Goal: Task Accomplishment & Management: Manage account settings

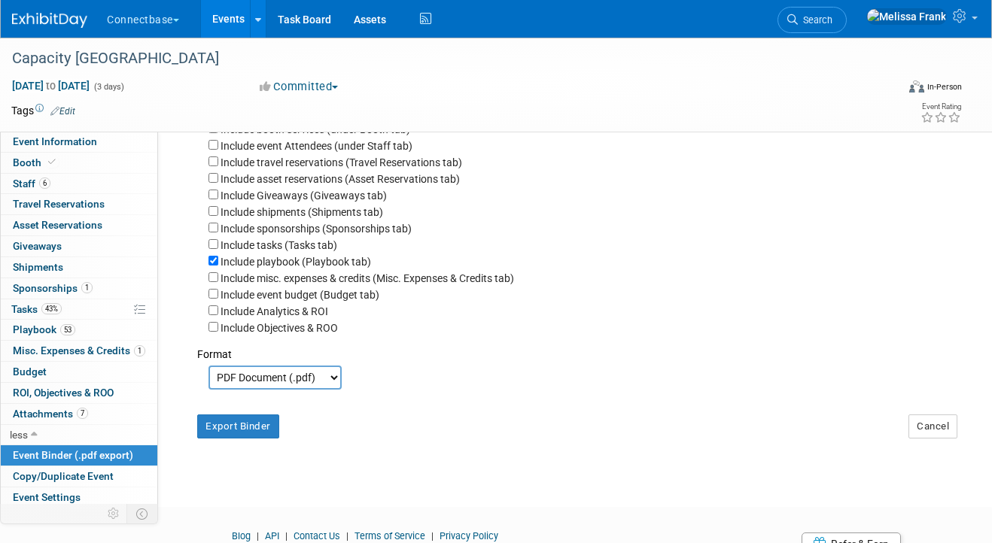
scroll to position [46, 0]
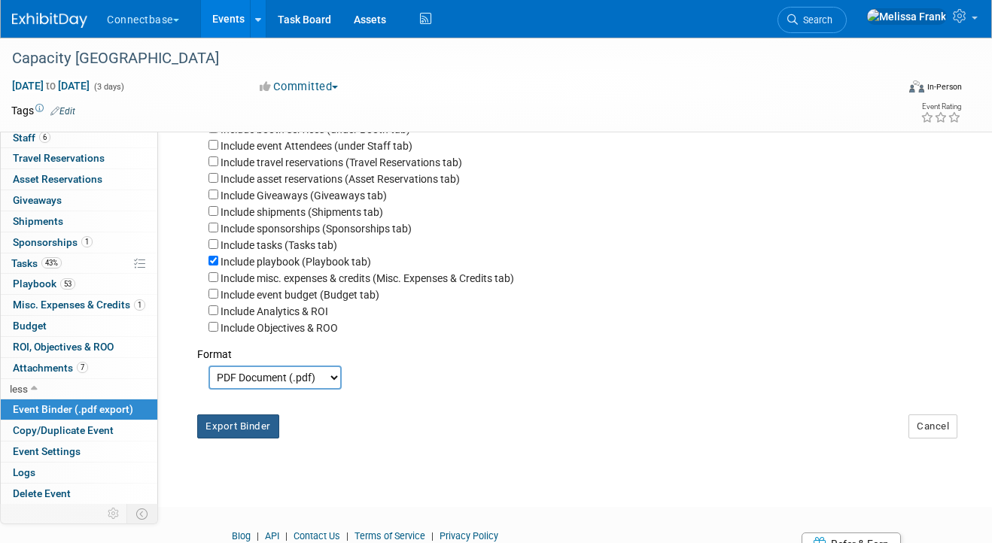
click at [250, 430] on button "Export Binder" at bounding box center [238, 427] width 82 height 24
click at [212, 23] on link "Events" at bounding box center [228, 19] width 55 height 38
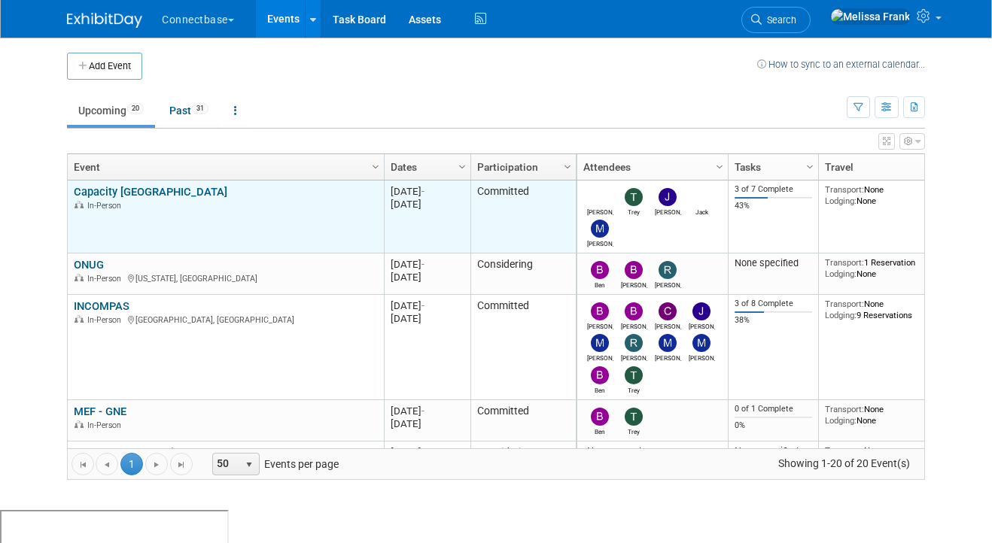
click at [99, 185] on link "Capacity [GEOGRAPHIC_DATA]" at bounding box center [150, 192] width 153 height 14
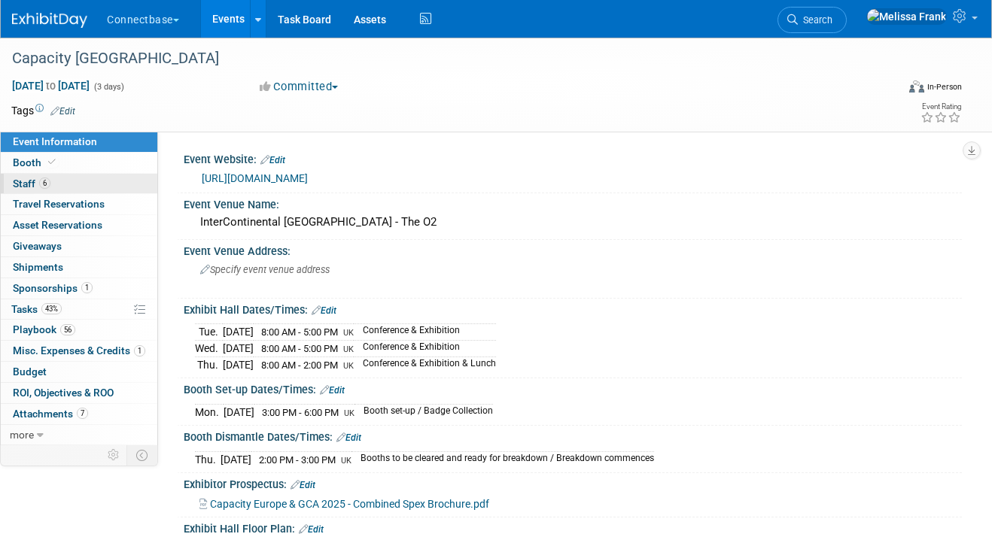
click at [84, 181] on link "6 Staff 6" at bounding box center [79, 184] width 157 height 20
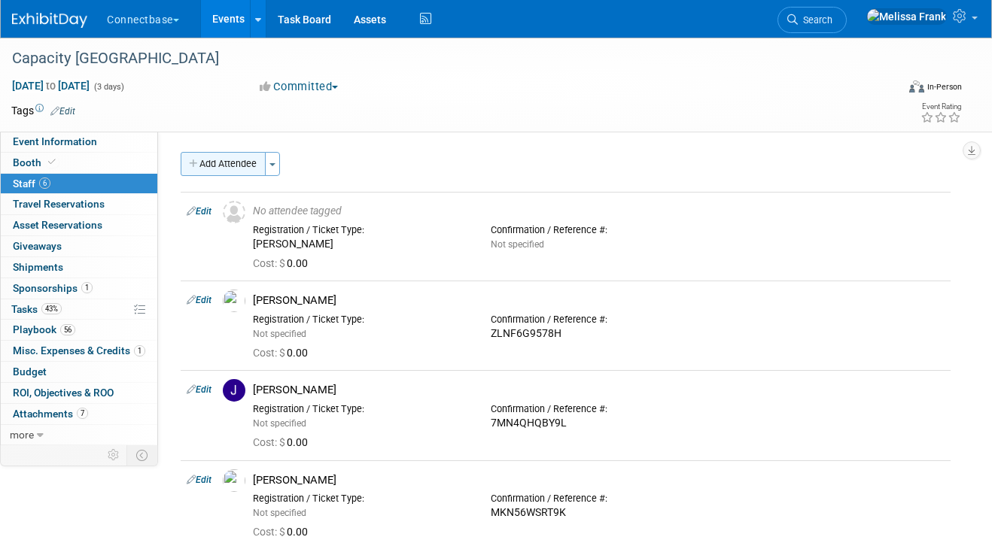
click at [233, 160] on button "Add Attendee" at bounding box center [223, 164] width 85 height 24
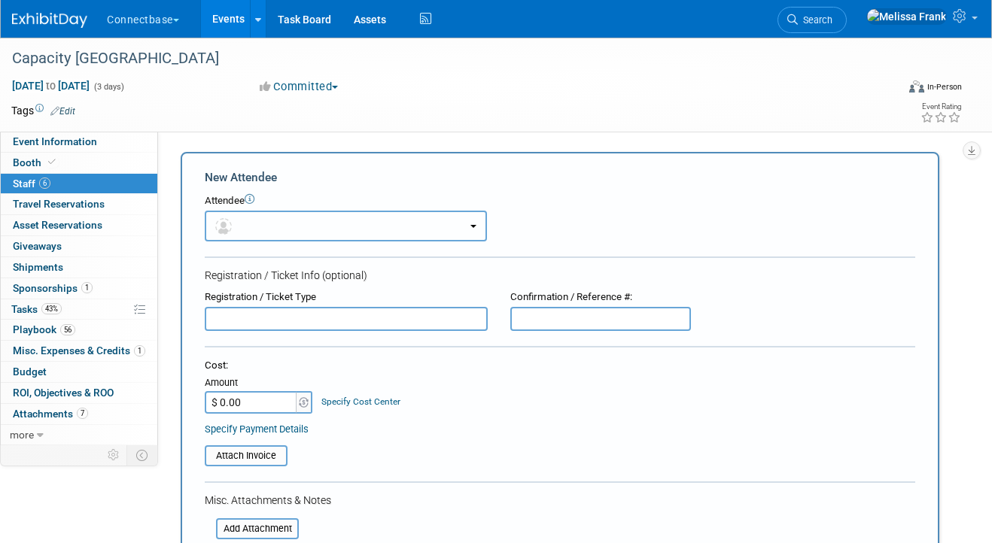
click at [281, 226] on button "button" at bounding box center [346, 226] width 282 height 31
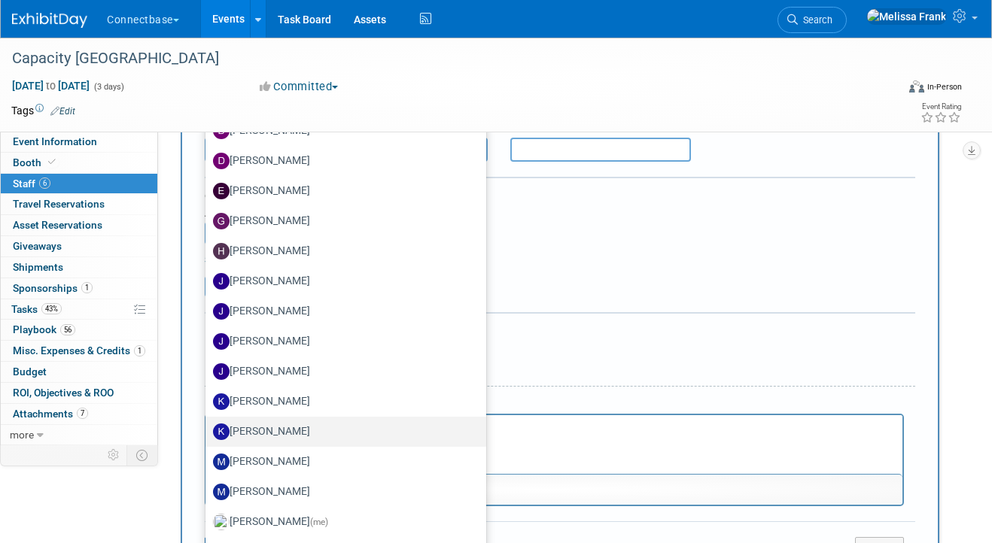
scroll to position [172, 0]
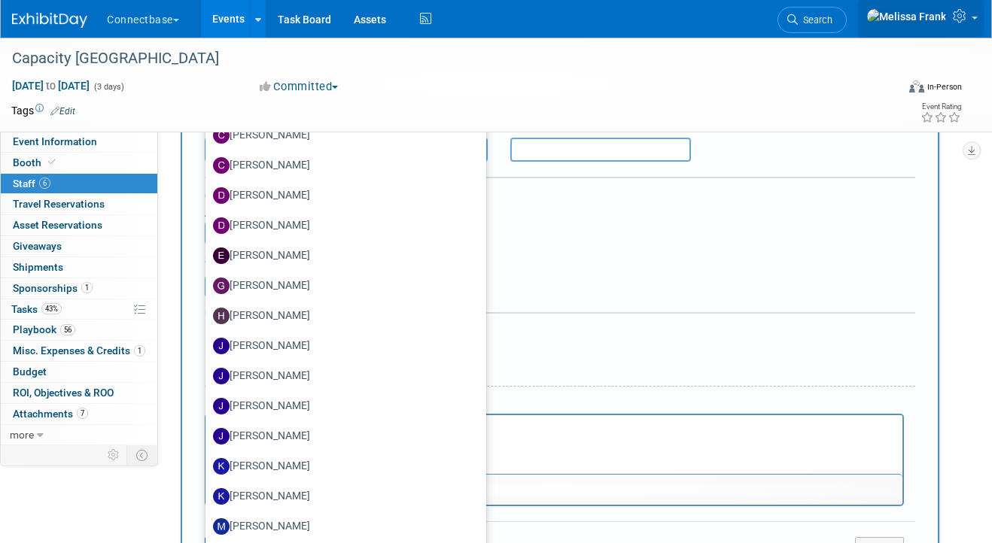
click at [962, 14] on icon at bounding box center [961, 16] width 17 height 14
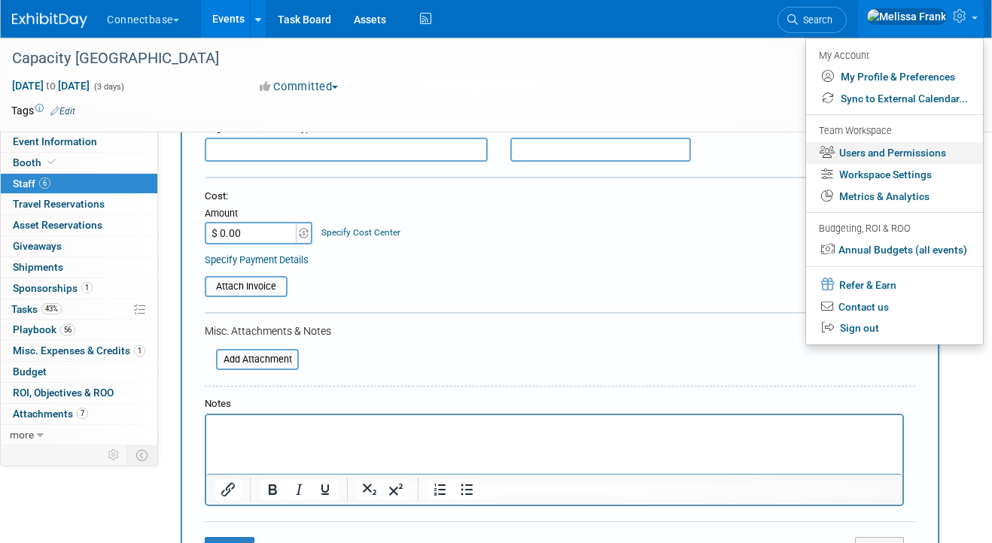
click at [864, 159] on link "Users and Permissions" at bounding box center [894, 153] width 177 height 22
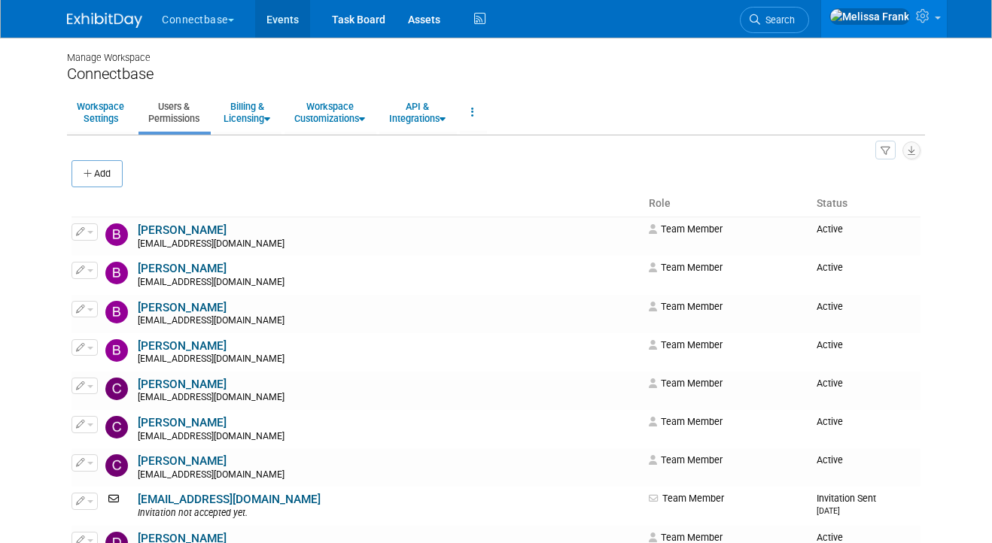
click at [293, 18] on link "Events" at bounding box center [282, 19] width 55 height 38
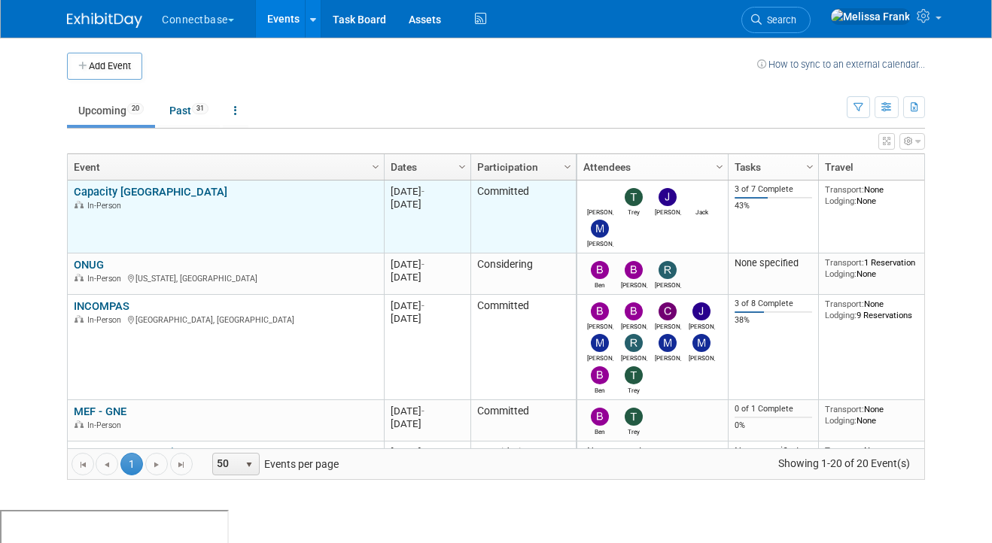
click at [97, 190] on link "Capacity [GEOGRAPHIC_DATA]" at bounding box center [150, 192] width 153 height 14
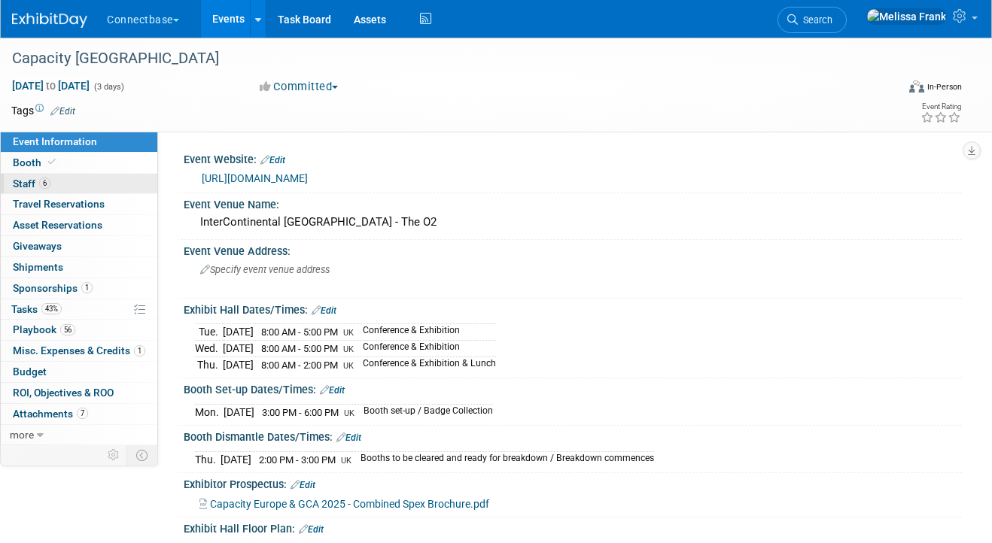
click at [35, 181] on span "Staff 6" at bounding box center [32, 184] width 38 height 12
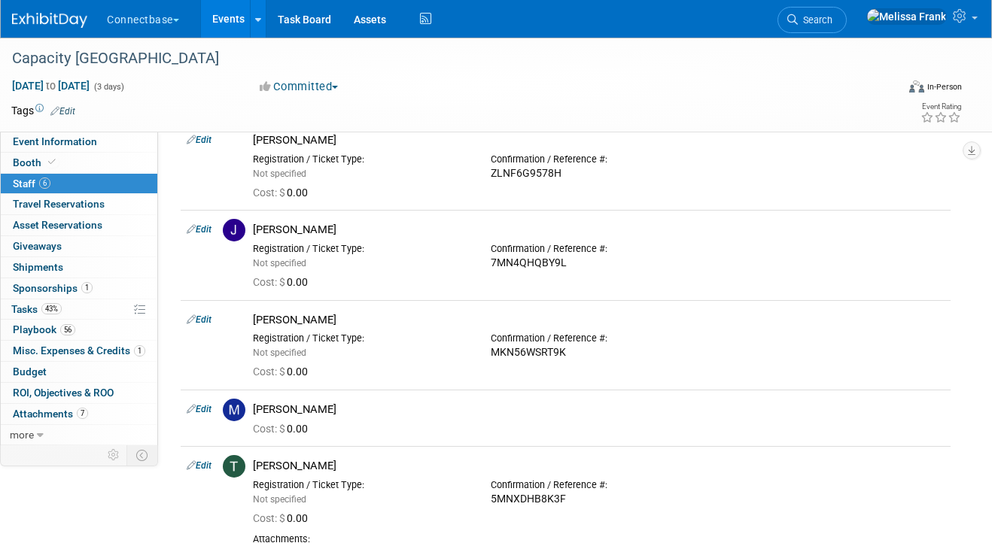
scroll to position [203, 0]
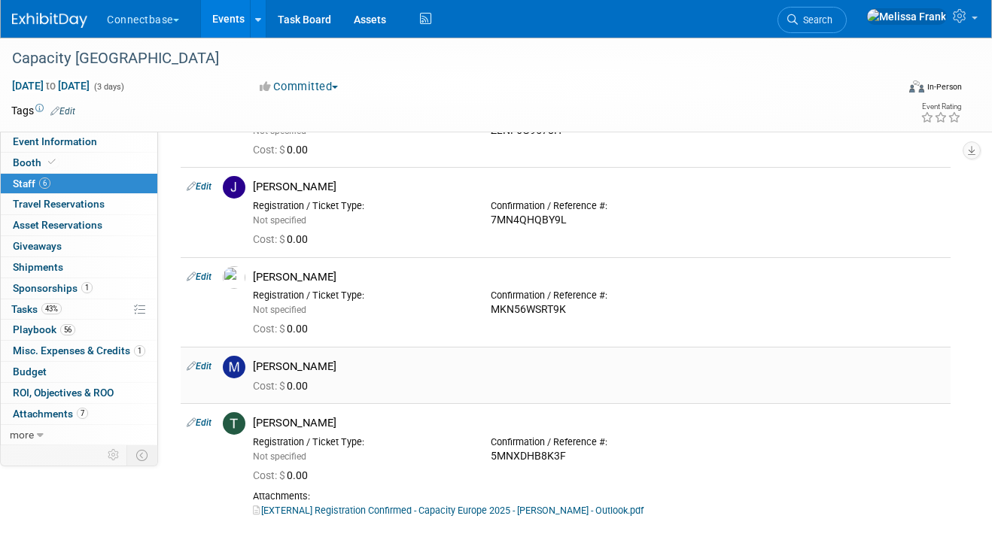
click at [196, 368] on link "Edit" at bounding box center [199, 366] width 25 height 11
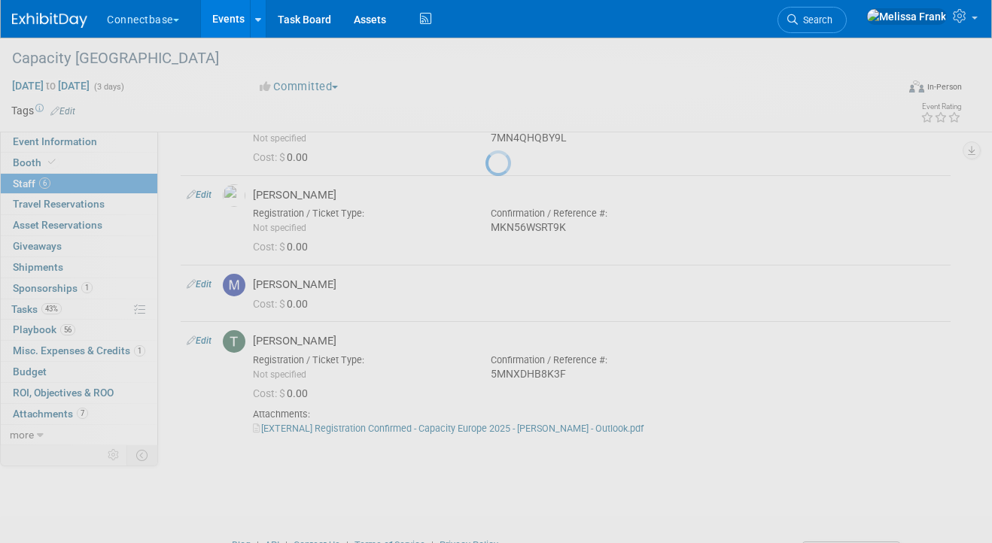
select select "22cb8122-768e-48d5-ad7f-0845f03719de"
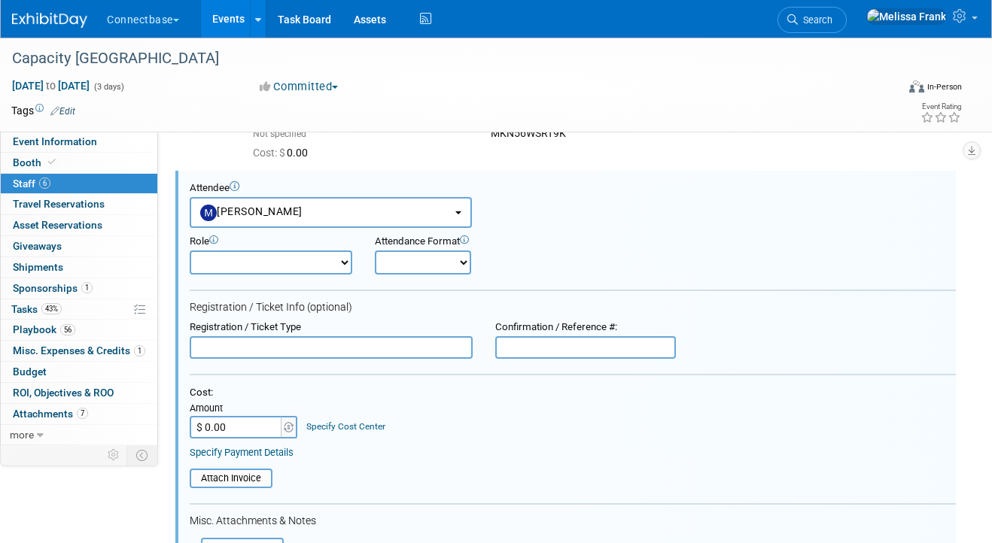
scroll to position [0, 0]
click at [269, 259] on select "Demonstrator Host Planner Presenter Sales Representative Set-up/Dismantle Crew …" at bounding box center [271, 263] width 163 height 24
click at [558, 352] on input "text" at bounding box center [585, 347] width 181 height 23
paste input "JNN7M94DNPF"
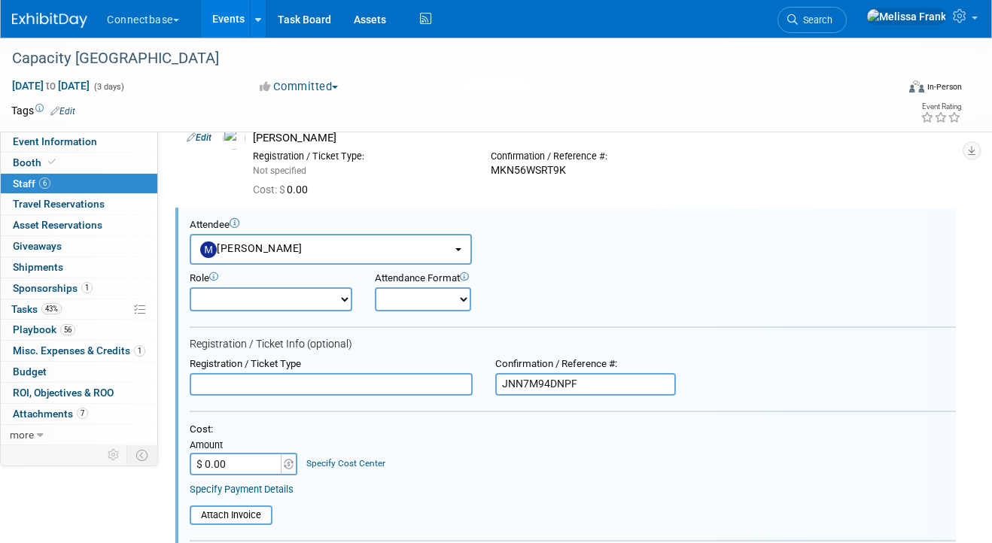
scroll to position [730, 0]
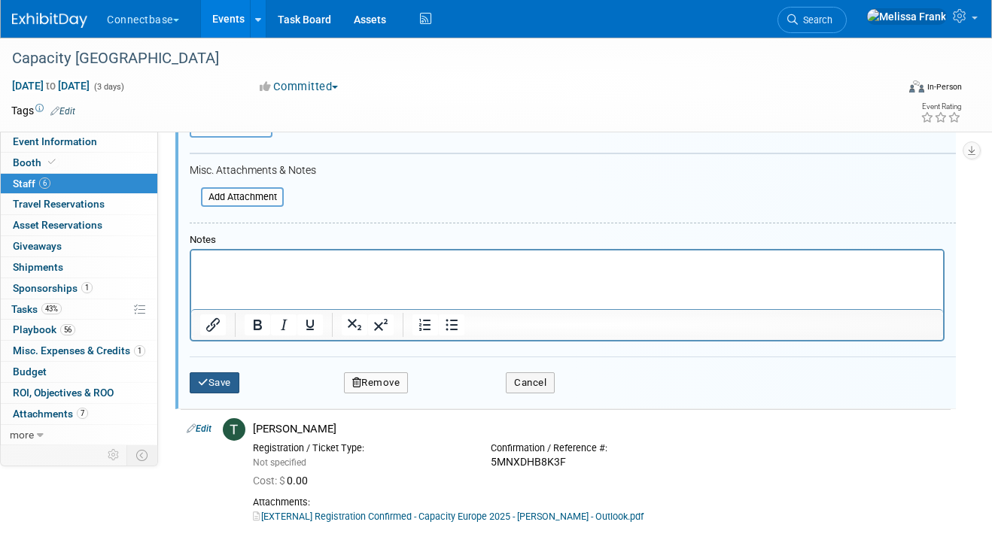
type input "JNN7M94DNPF"
click at [229, 377] on button "Save" at bounding box center [215, 382] width 50 height 21
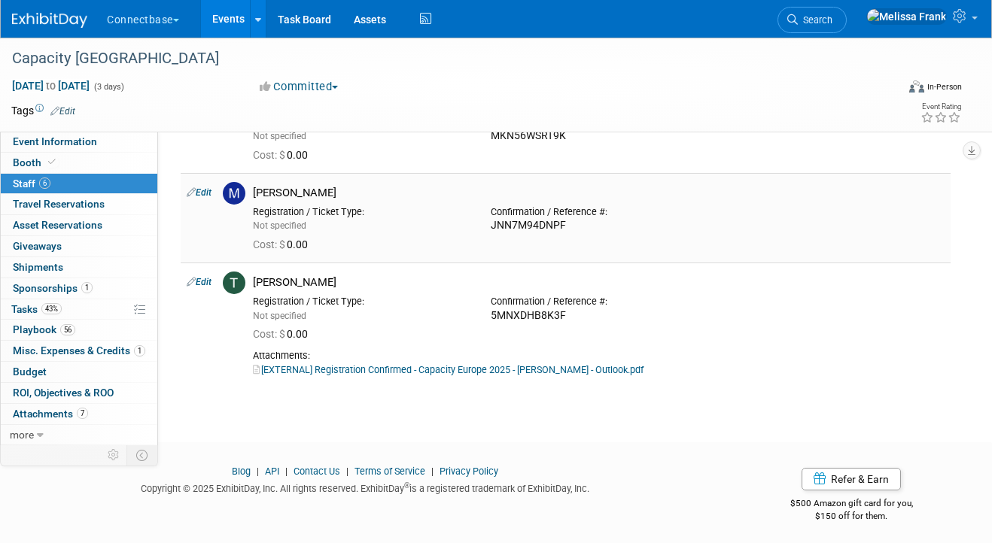
scroll to position [375, 0]
click at [199, 281] on link "Edit" at bounding box center [199, 283] width 25 height 11
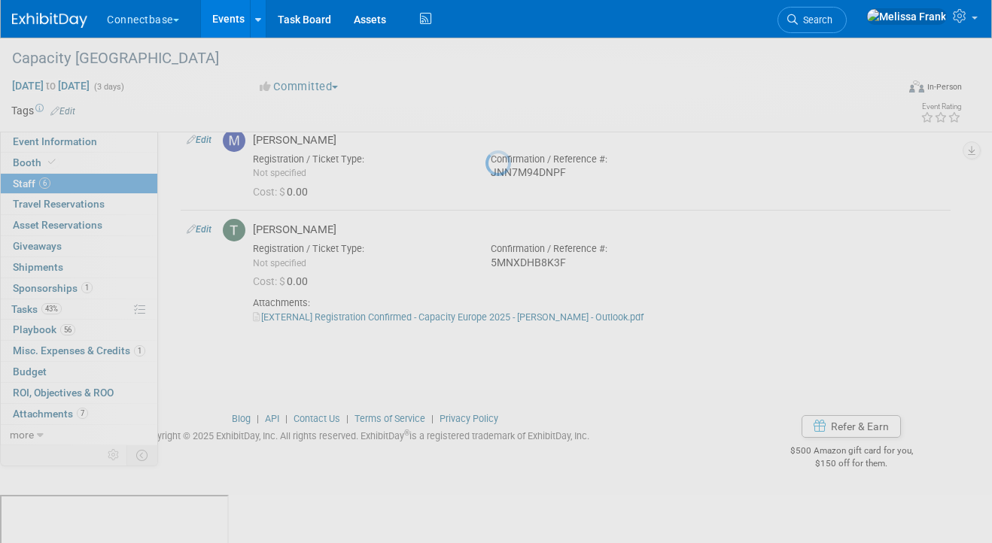
select select "942d6ffa-f20e-4186-88c7-491f1085c95e"
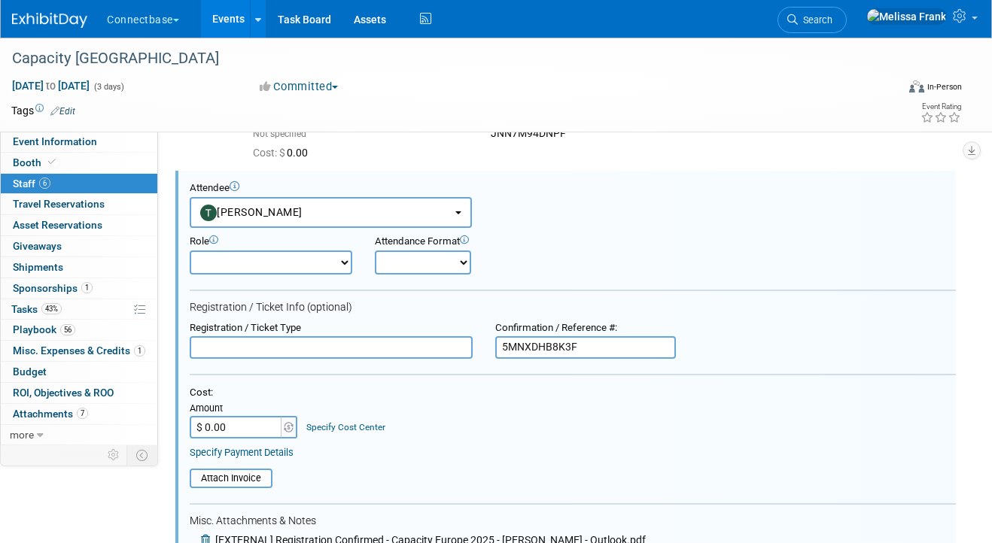
scroll to position [0, 0]
click at [536, 344] on input "5MNXDHB8K3F" at bounding box center [585, 347] width 181 height 23
paste input "ZHNFM84JX2W"
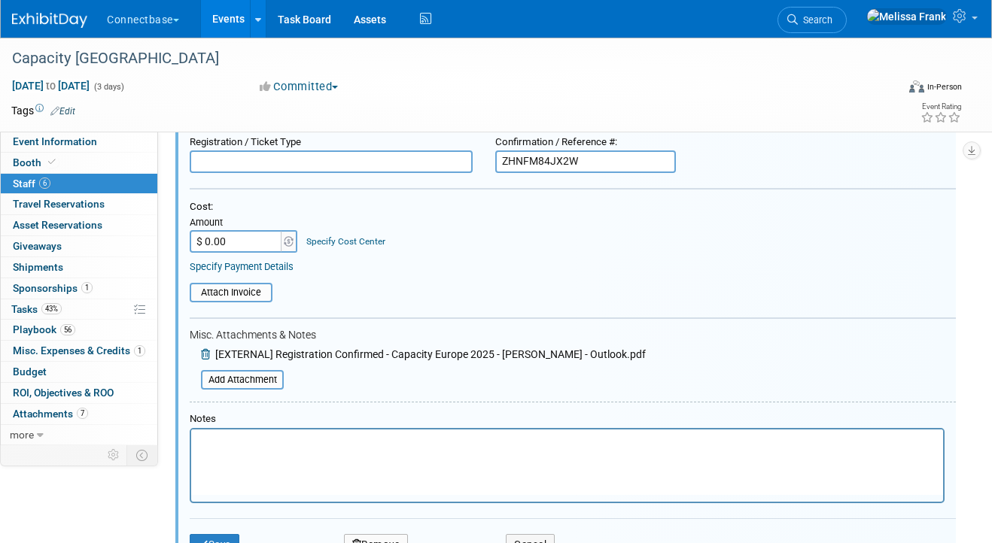
scroll to position [749, 0]
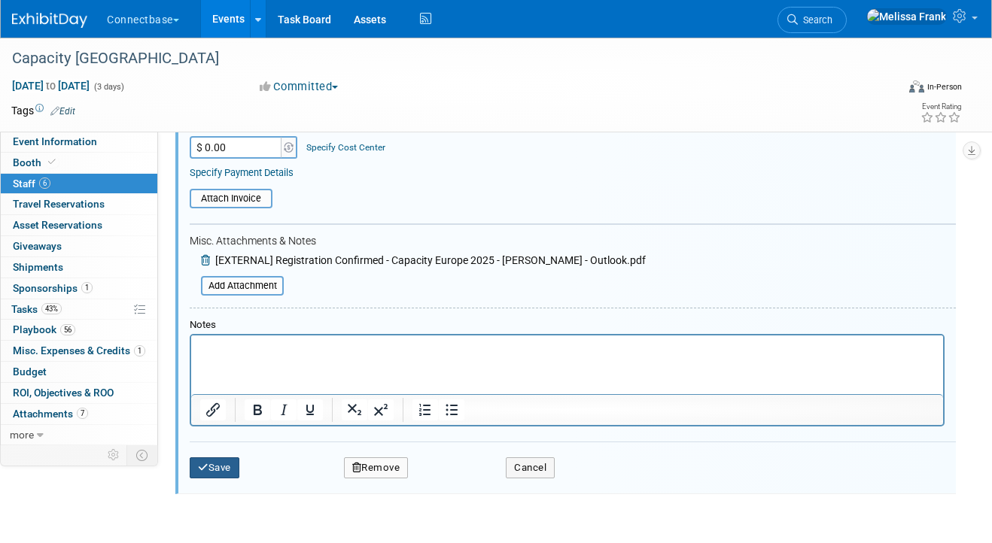
type input "ZHNFM84JX2W"
click at [223, 475] on button "Save" at bounding box center [215, 467] width 50 height 21
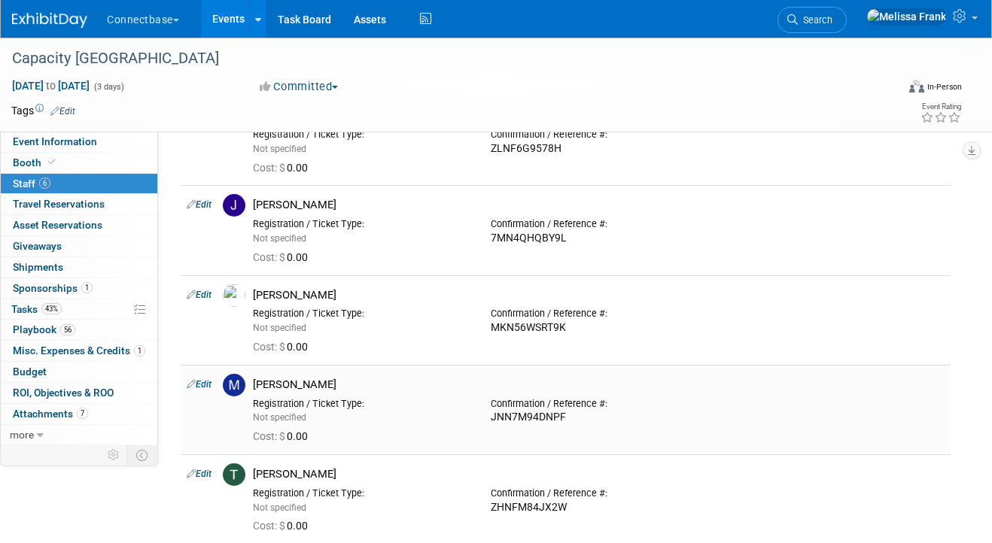
scroll to position [23, 0]
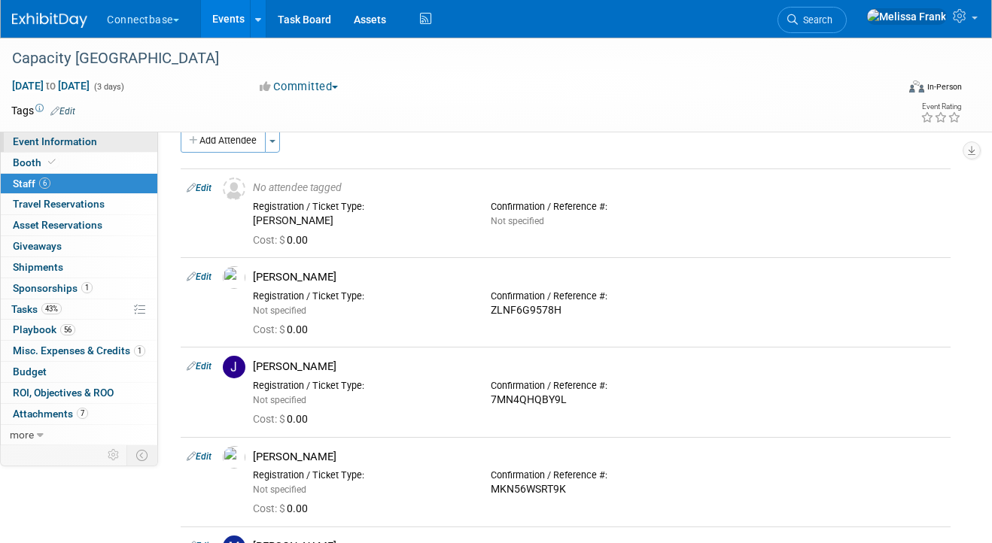
click at [71, 142] on span "Event Information" at bounding box center [55, 141] width 84 height 12
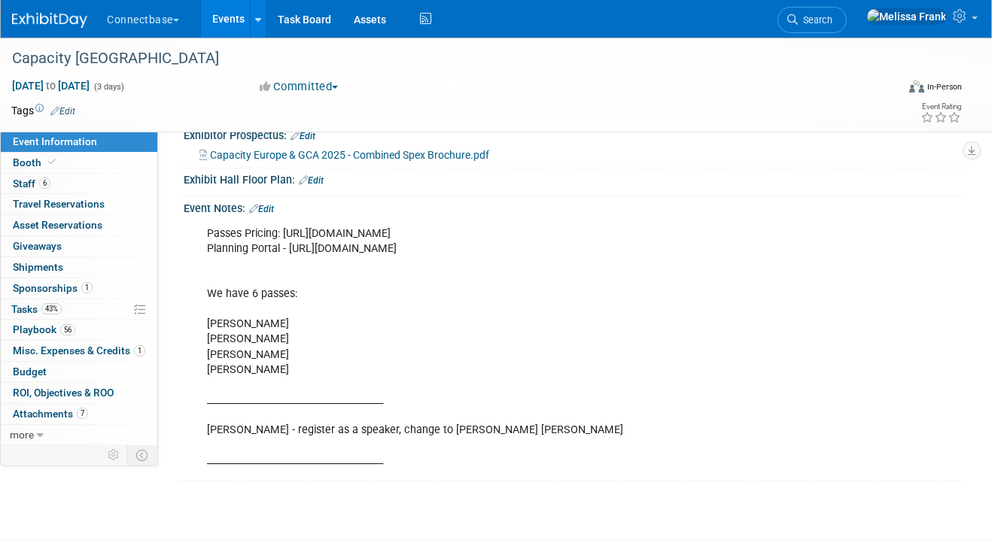
scroll to position [340, 0]
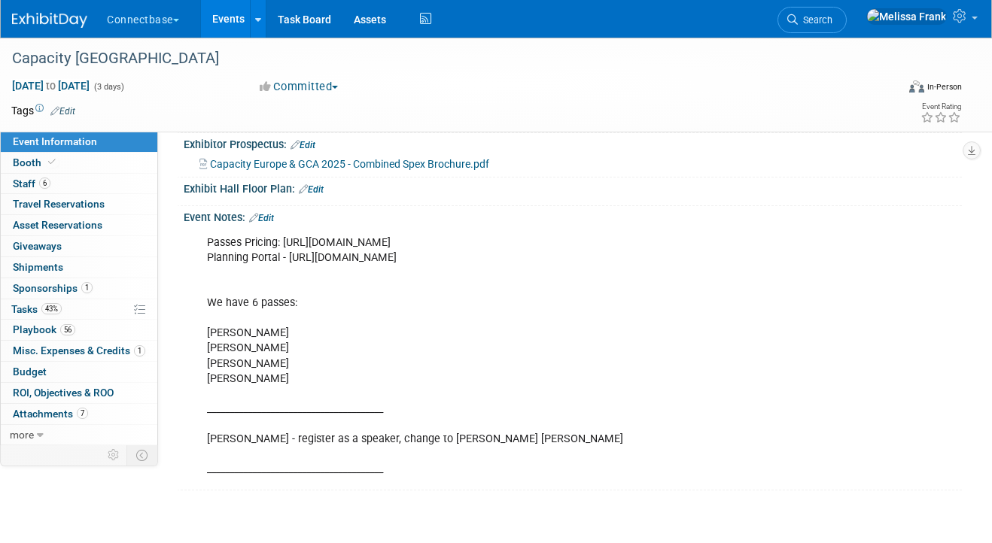
click at [268, 208] on div "Event Notes: Edit" at bounding box center [573, 216] width 778 height 20
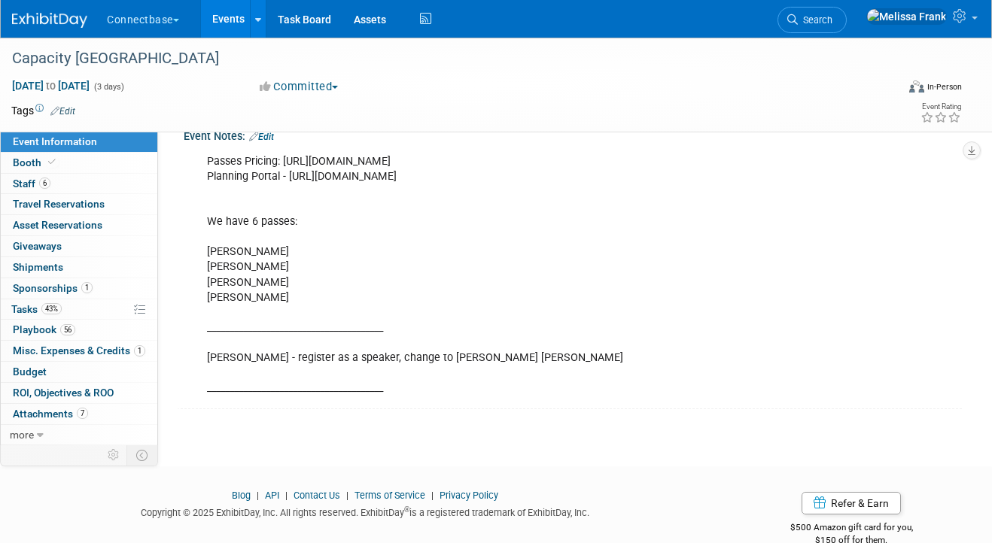
scroll to position [399, 0]
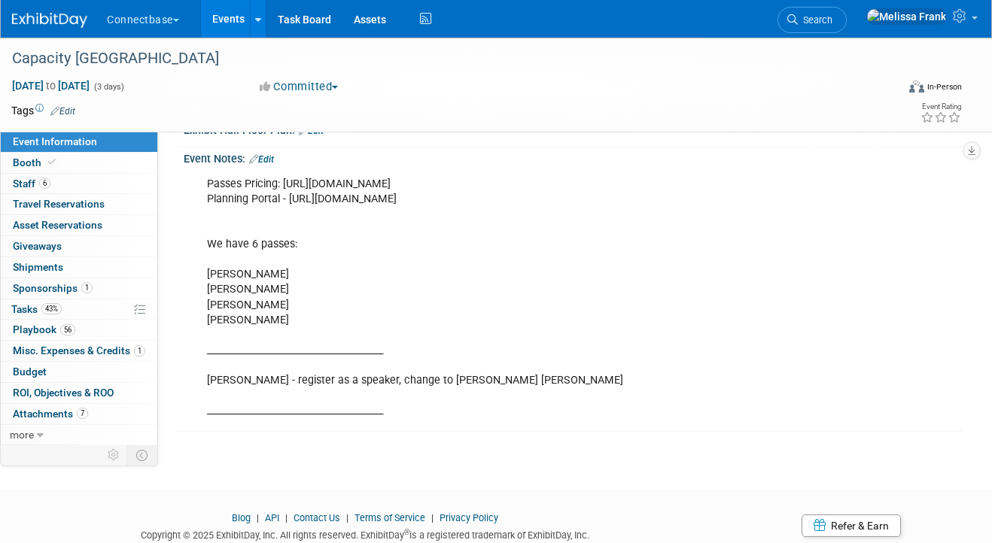
click at [272, 157] on link "Edit" at bounding box center [261, 159] width 25 height 11
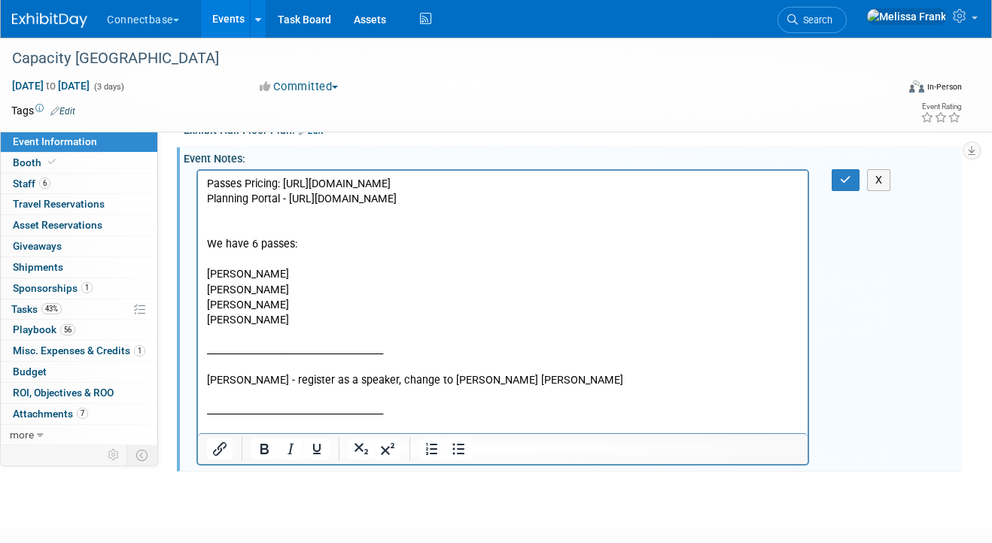
scroll to position [0, 0]
click at [263, 330] on p "Passes Pricing: [URL][DOMAIN_NAME] Planning Portal - [URL][DOMAIN_NAME] We have…" at bounding box center [503, 297] width 592 height 242
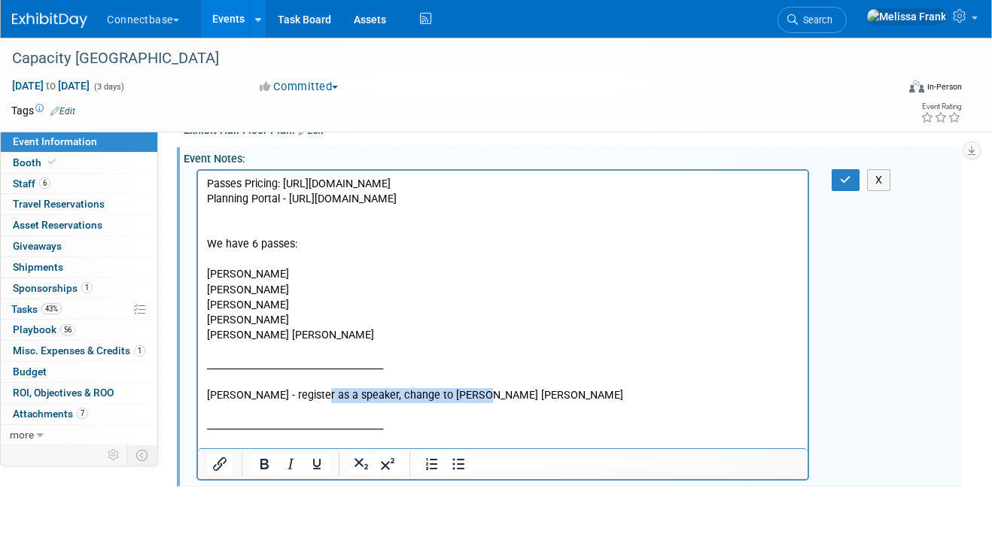
drag, startPoint x: 491, startPoint y: 405, endPoint x: 305, endPoint y: 409, distance: 185.9
click at [304, 409] on p "[PERSON_NAME] [PERSON_NAME] _______________________________________ [PERSON_NAM…" at bounding box center [503, 380] width 592 height 106
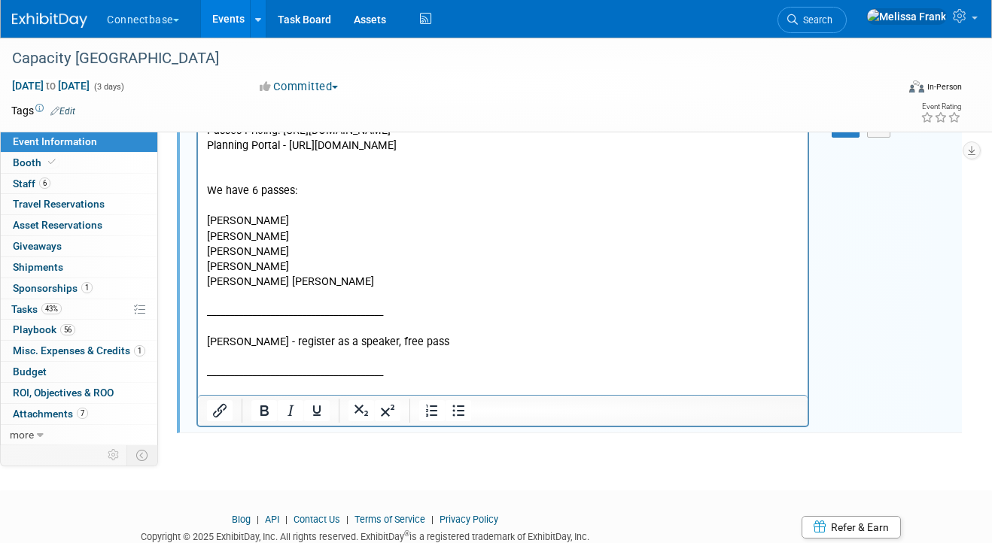
scroll to position [364, 0]
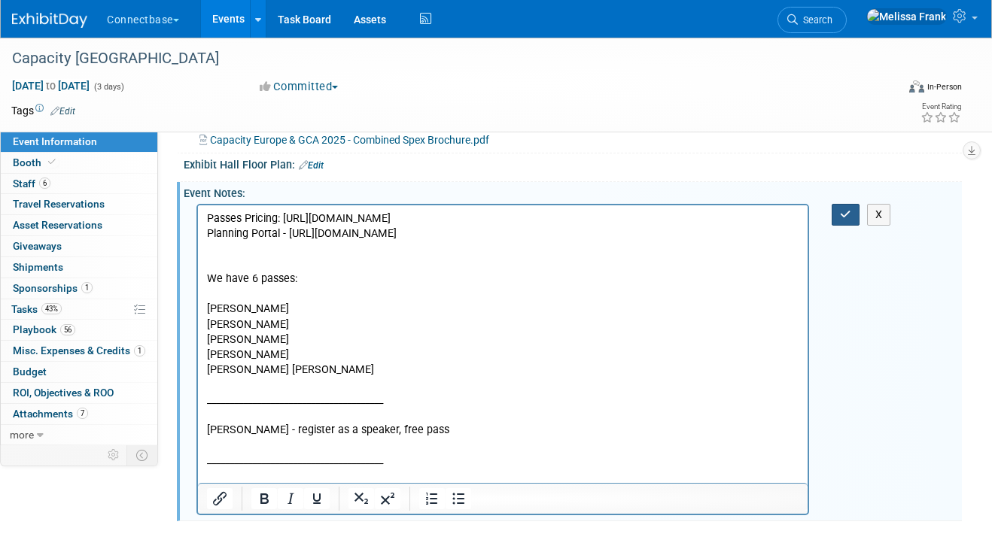
click at [846, 216] on icon "button" at bounding box center [845, 214] width 11 height 11
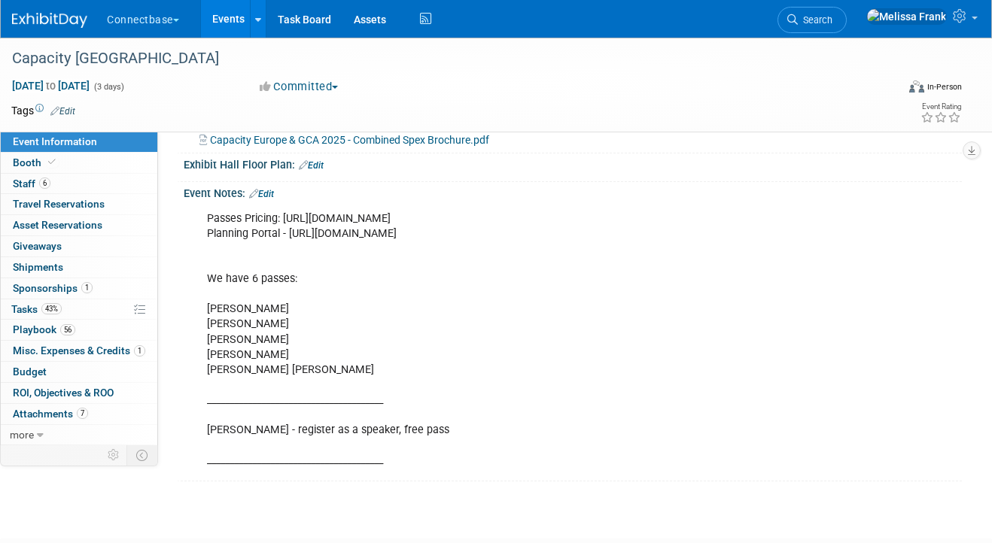
scroll to position [0, 0]
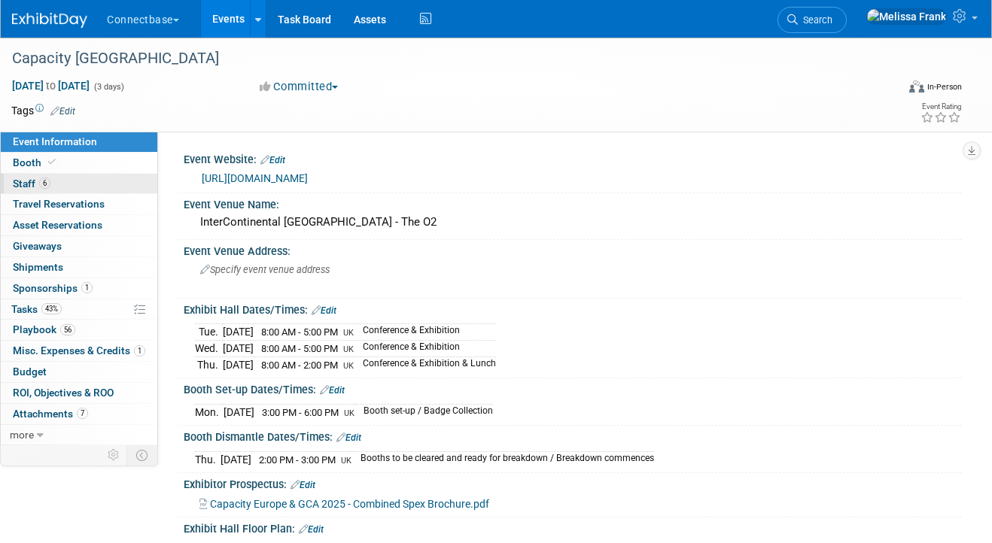
click at [65, 184] on link "6 Staff 6" at bounding box center [79, 184] width 157 height 20
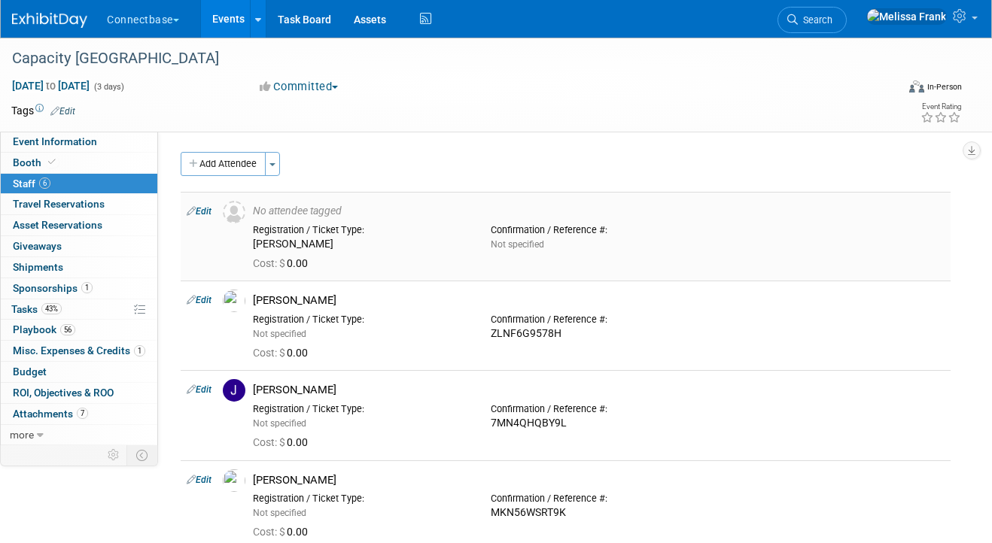
click at [199, 208] on link "Edit" at bounding box center [199, 211] width 25 height 11
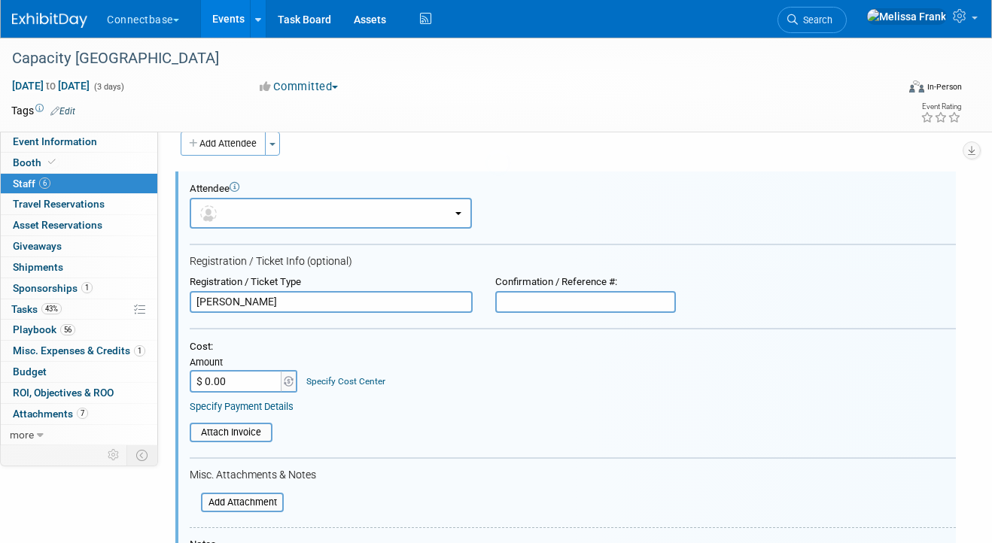
scroll to position [21, 0]
click at [526, 294] on input "text" at bounding box center [585, 301] width 181 height 23
paste input "VVN2HKN9SVK"
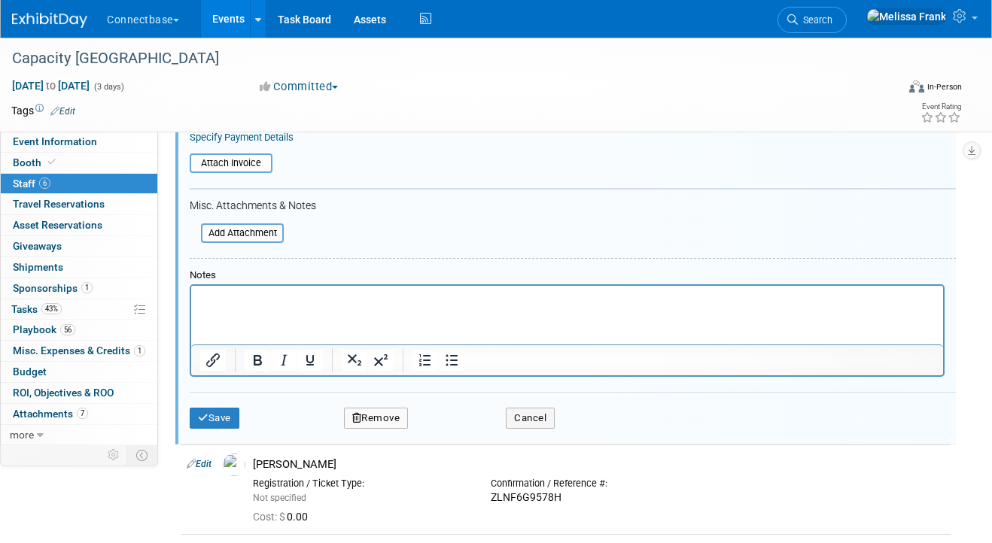
scroll to position [409, 0]
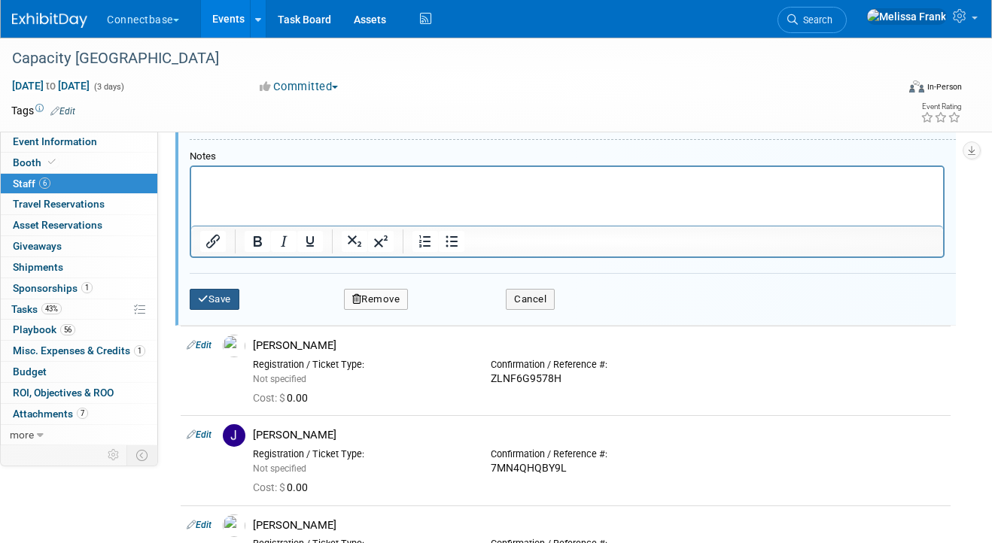
type input "VVN2HKN9SVK"
click at [220, 295] on button "Save" at bounding box center [215, 299] width 50 height 21
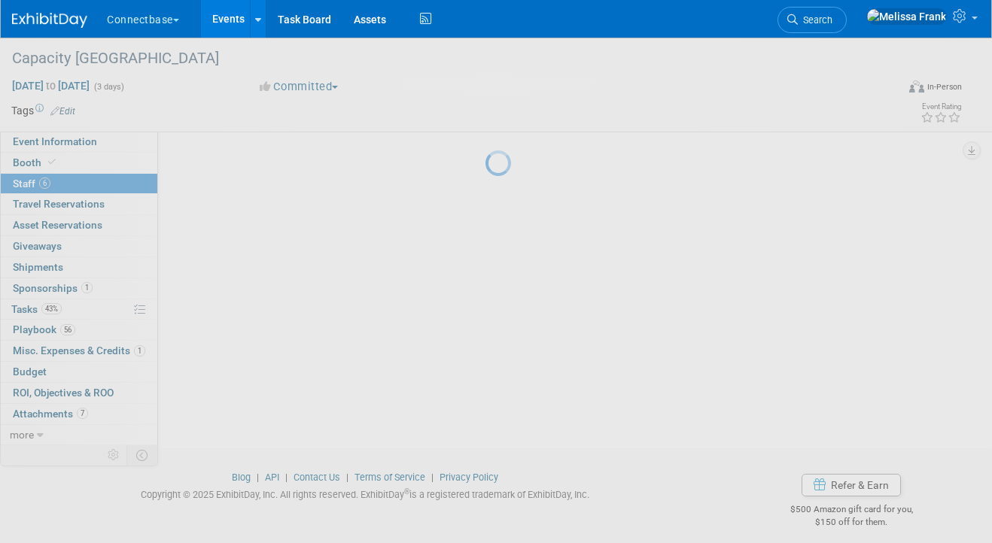
scroll to position [397, 0]
